Goal: Task Accomplishment & Management: Use online tool/utility

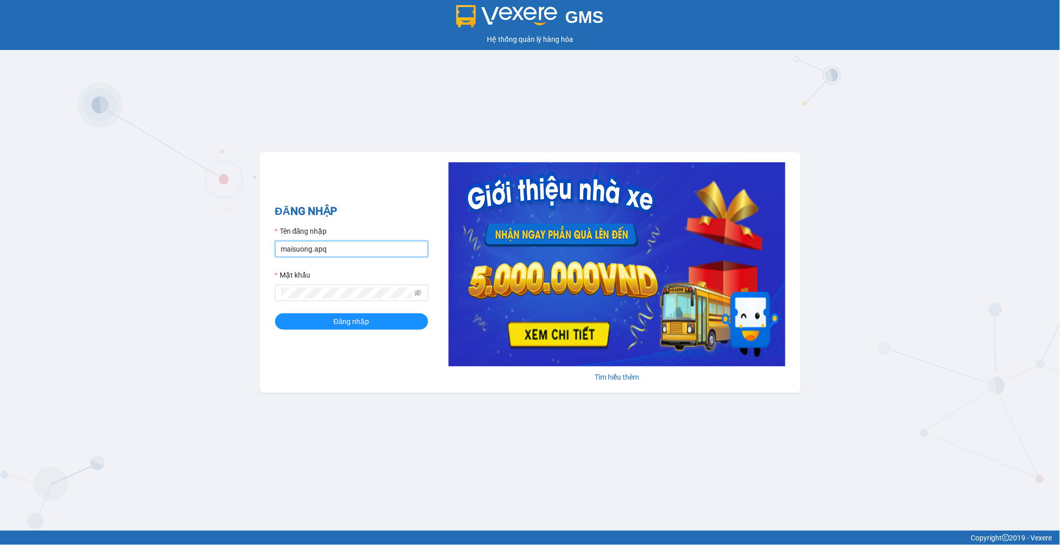
click at [341, 248] on input "maisuong.apq" at bounding box center [351, 249] width 153 height 16
type input "ngotrinh.apq"
click at [349, 319] on span "Đăng nhập" at bounding box center [352, 321] width 36 height 11
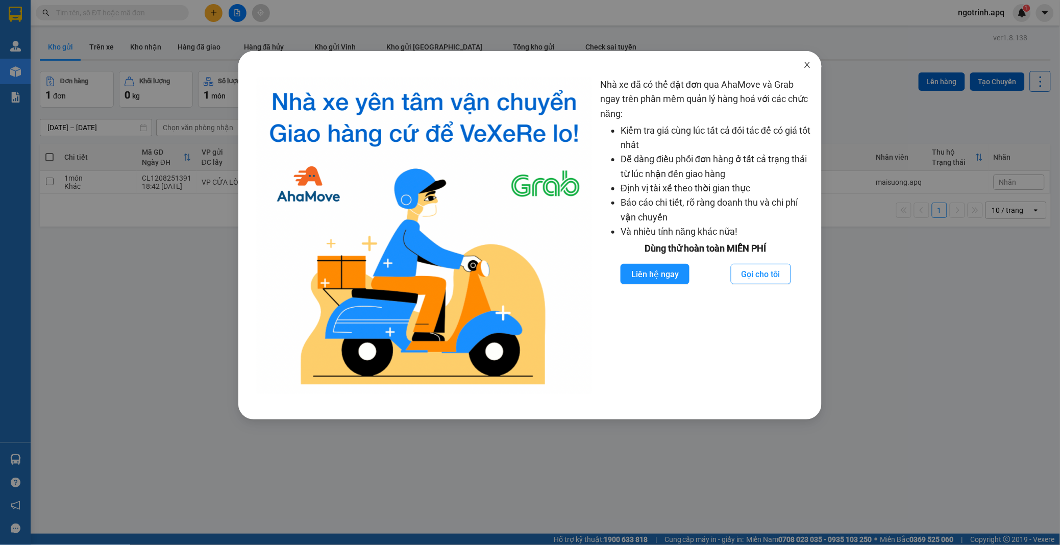
click at [807, 59] on span "Close" at bounding box center [807, 65] width 29 height 29
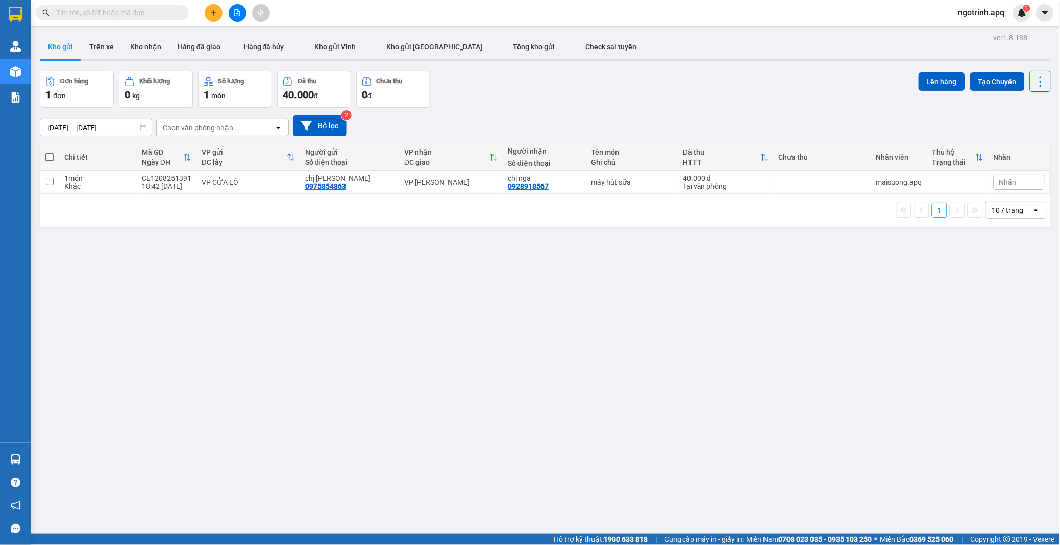
click at [189, 126] on div "Chọn văn phòng nhận" at bounding box center [198, 128] width 70 height 10
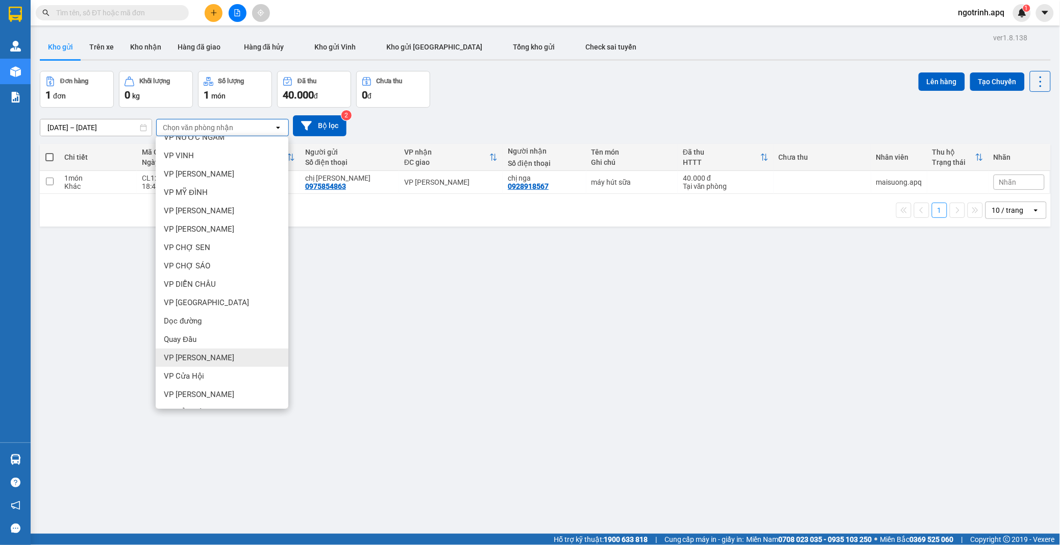
scroll to position [47, 0]
click at [207, 397] on div "VP CỬA LÒ" at bounding box center [222, 396] width 133 height 18
